Goal: Task Accomplishment & Management: Complete application form

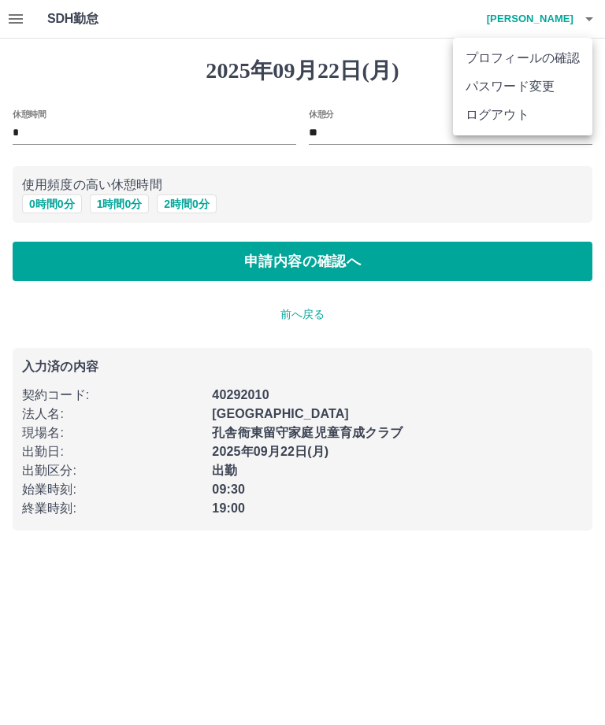
click at [451, 256] on div at bounding box center [302, 362] width 605 height 725
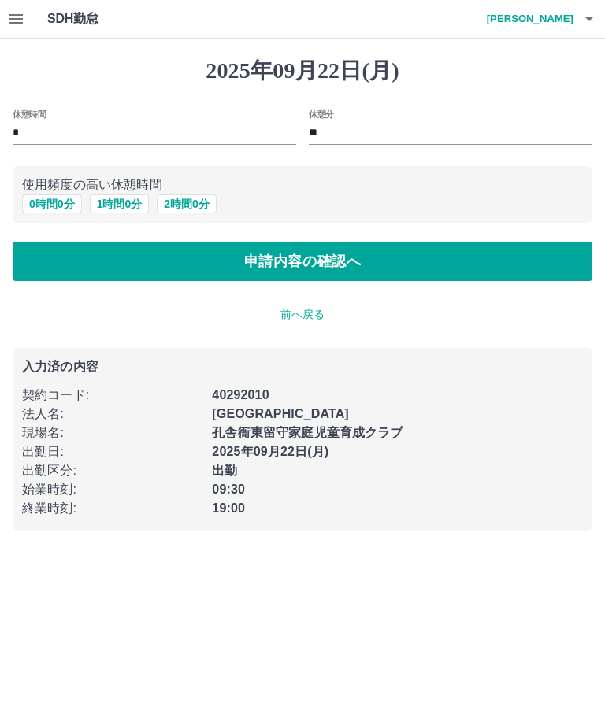
click at [506, 269] on button "申請内容の確認へ" at bounding box center [303, 261] width 580 height 39
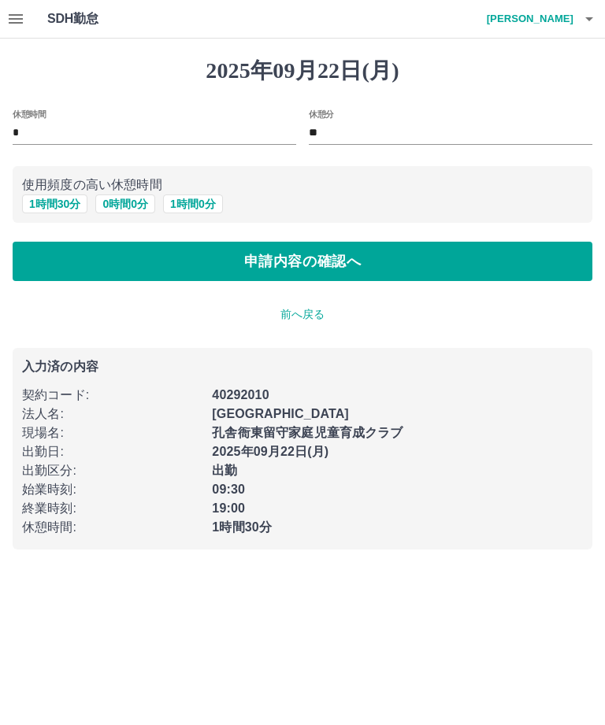
click at [465, 262] on button "申請内容の確認へ" at bounding box center [303, 261] width 580 height 39
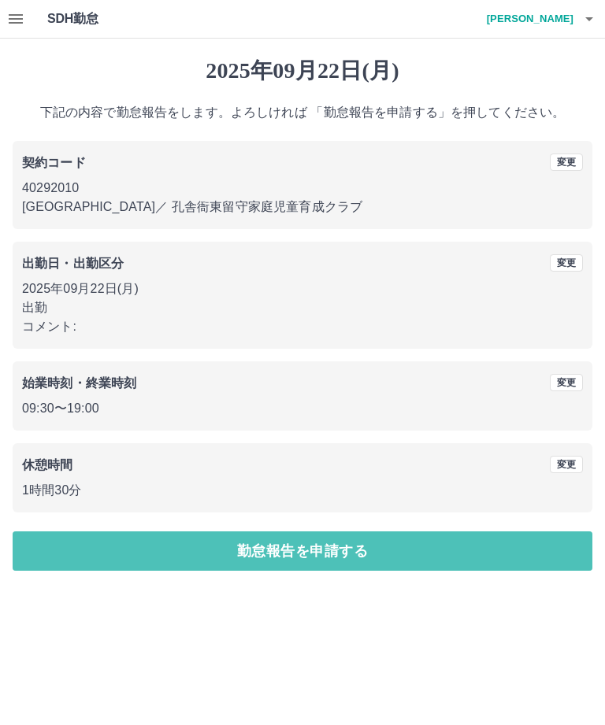
click at [395, 557] on button "勤怠報告を申請する" at bounding box center [303, 551] width 580 height 39
click at [395, 556] on div "[DATE] 下記の内容で勤怠報告をします。よろしければ 「勤怠報告を申請する」を押してください。 契約コード 変更 40292010 [GEOGRAPHIC…" at bounding box center [302, 314] width 605 height 551
